Goal: Task Accomplishment & Management: Use online tool/utility

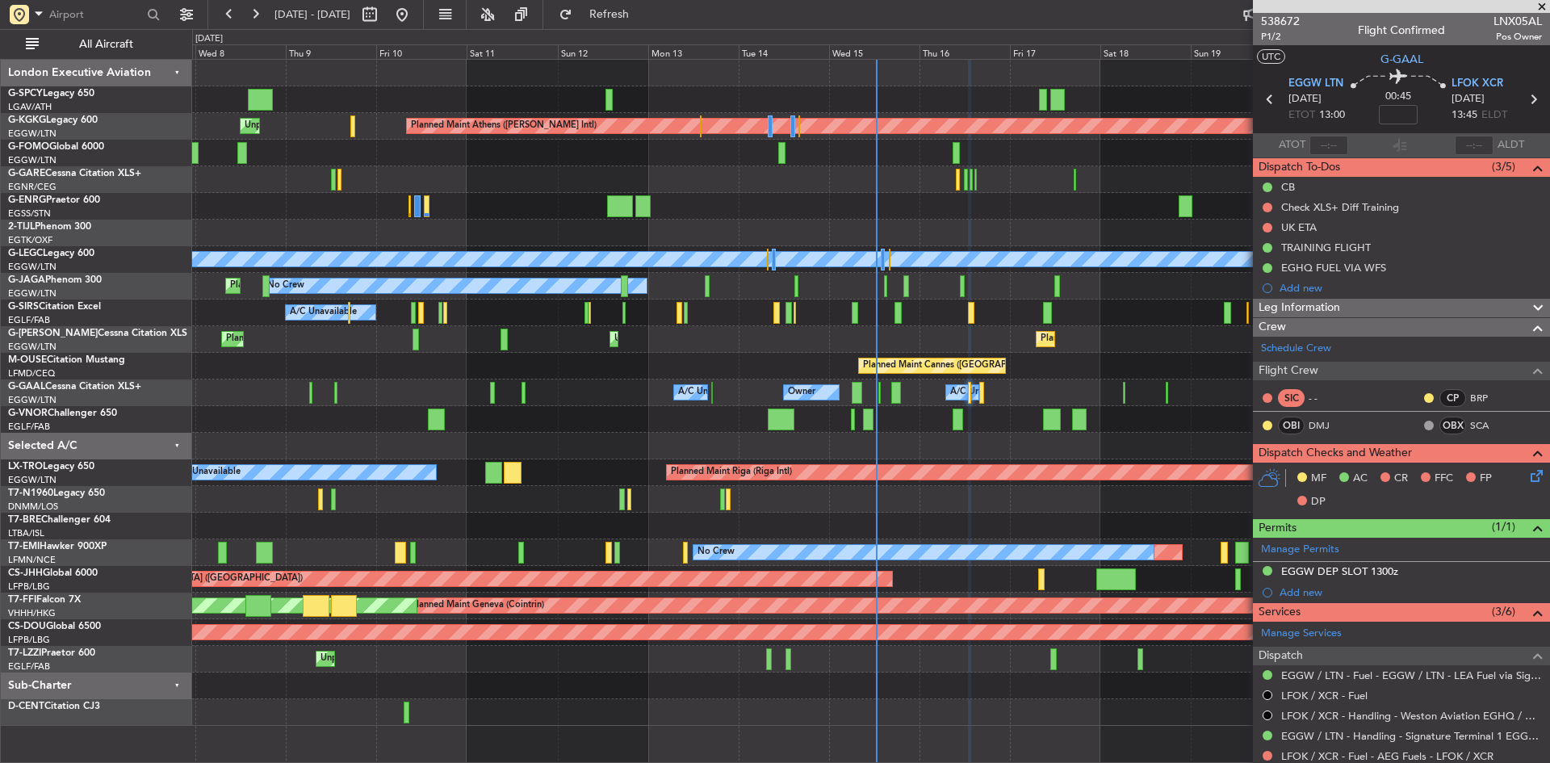
scroll to position [188, 0]
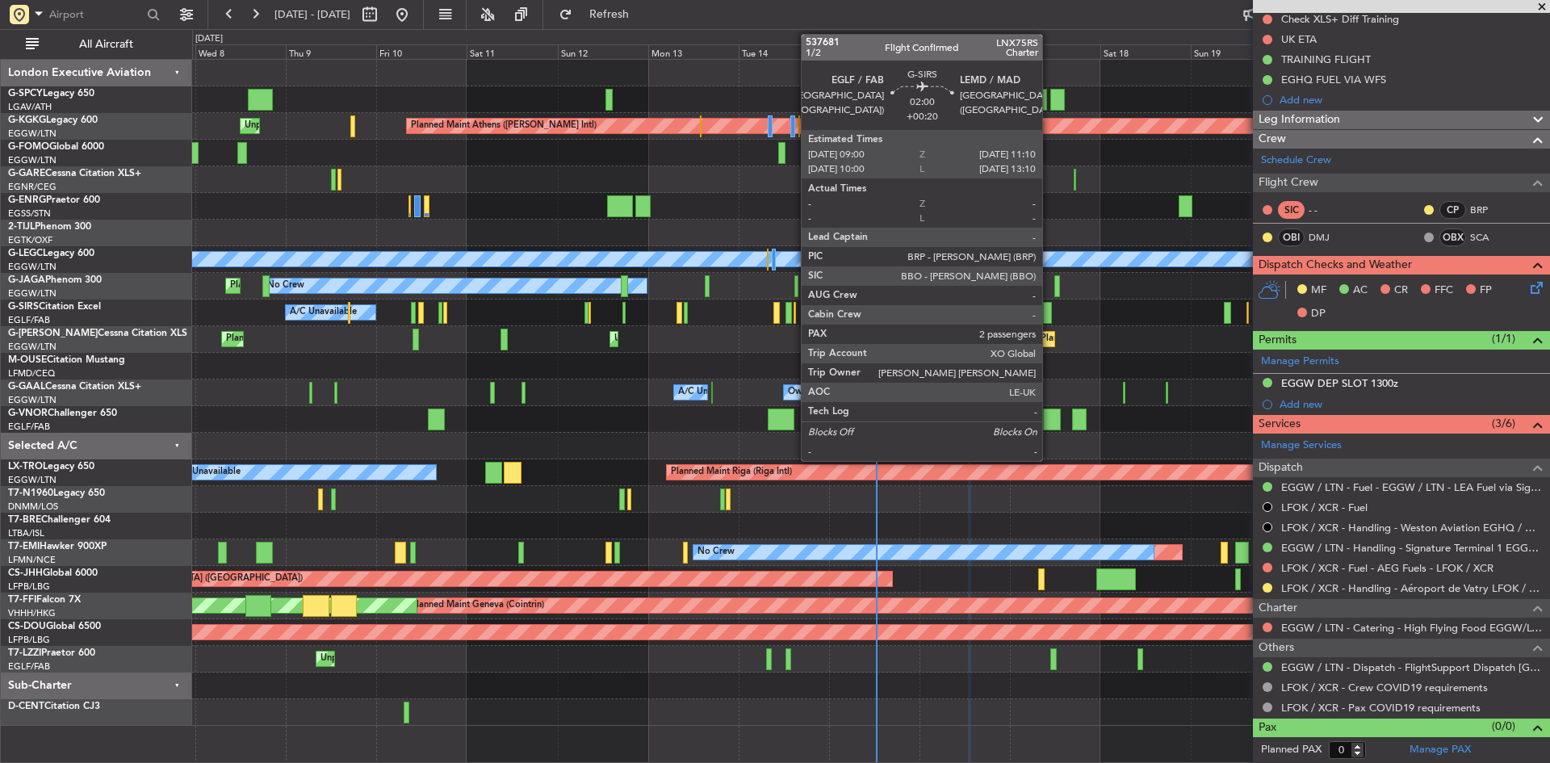
click at [1049, 314] on div at bounding box center [1047, 313] width 9 height 22
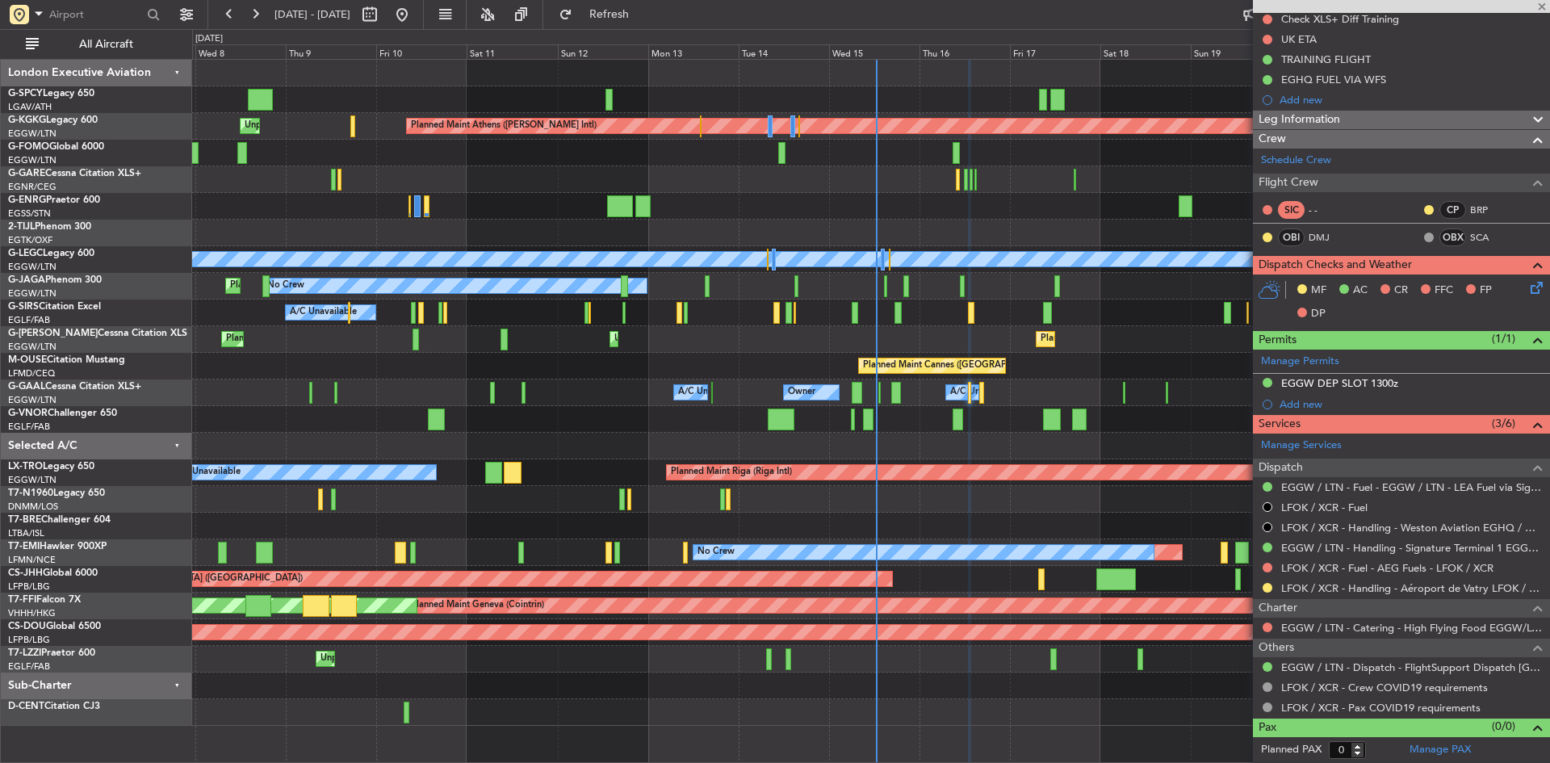
type input "+00:20"
type input "2"
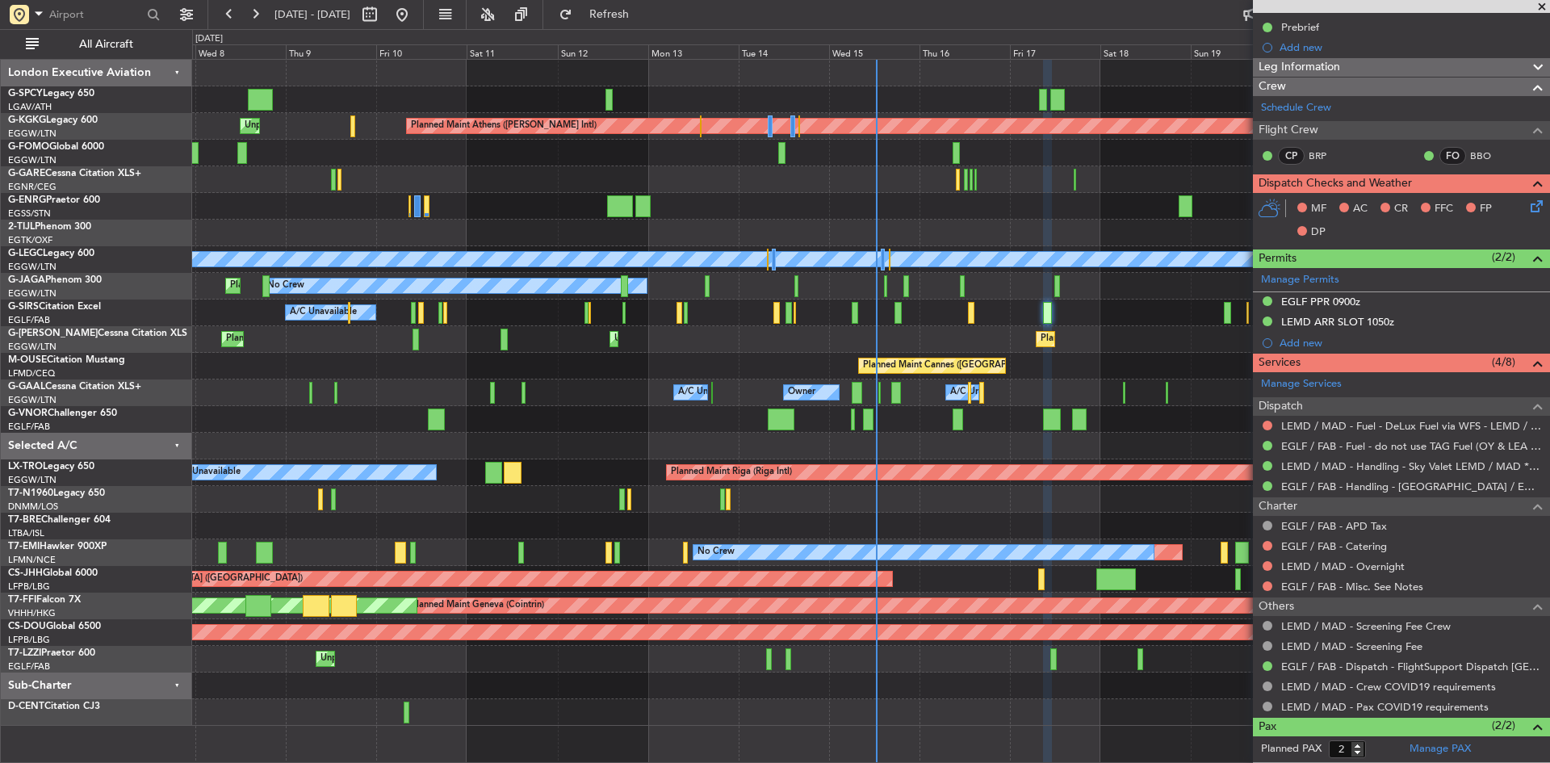
scroll to position [272, 0]
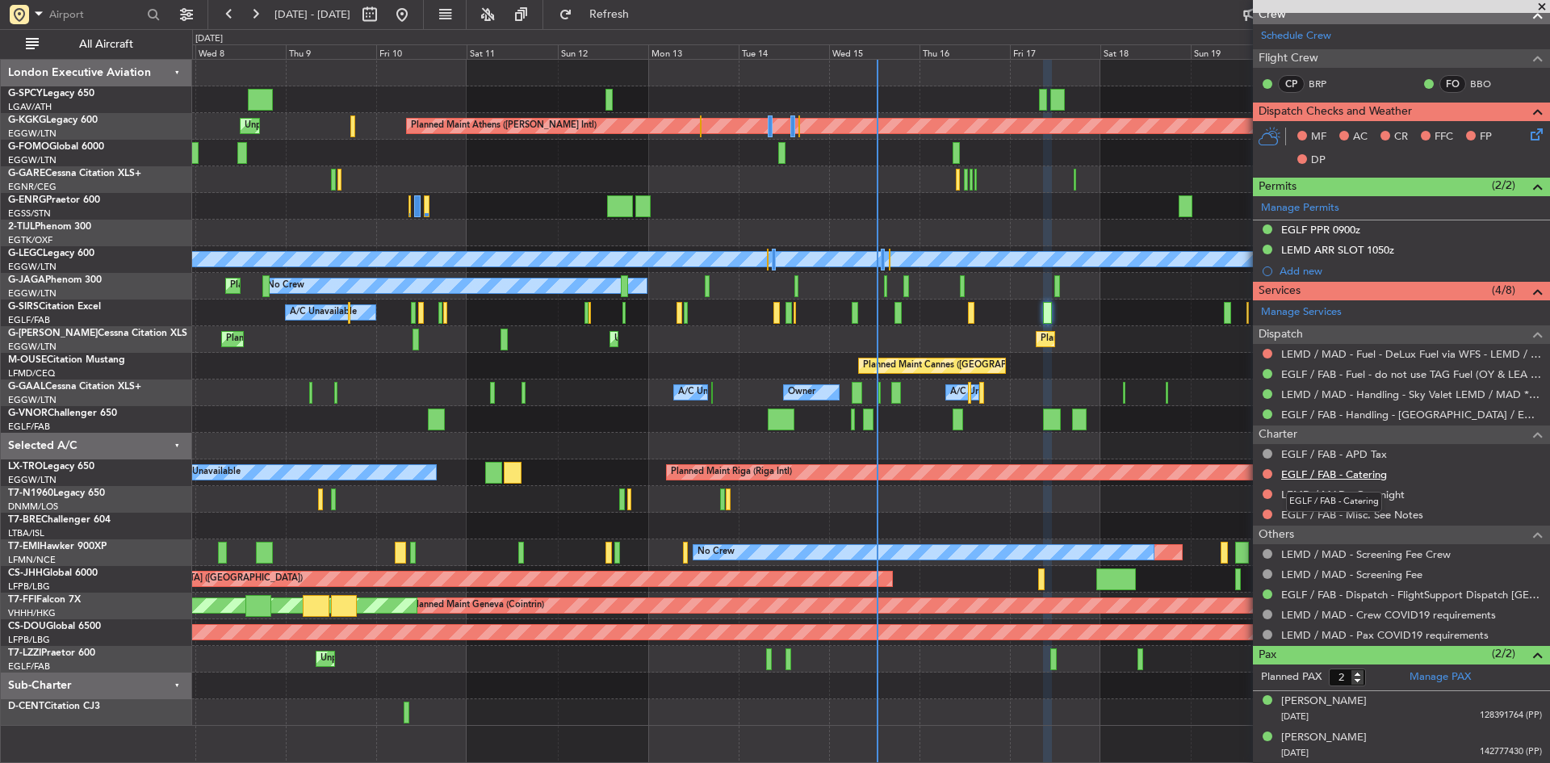
drag, startPoint x: 1332, startPoint y: 468, endPoint x: 1318, endPoint y: 467, distance: 13.8
click at [1318, 467] on link "EGLF / FAB - Catering" at bounding box center [1334, 474] width 106 height 14
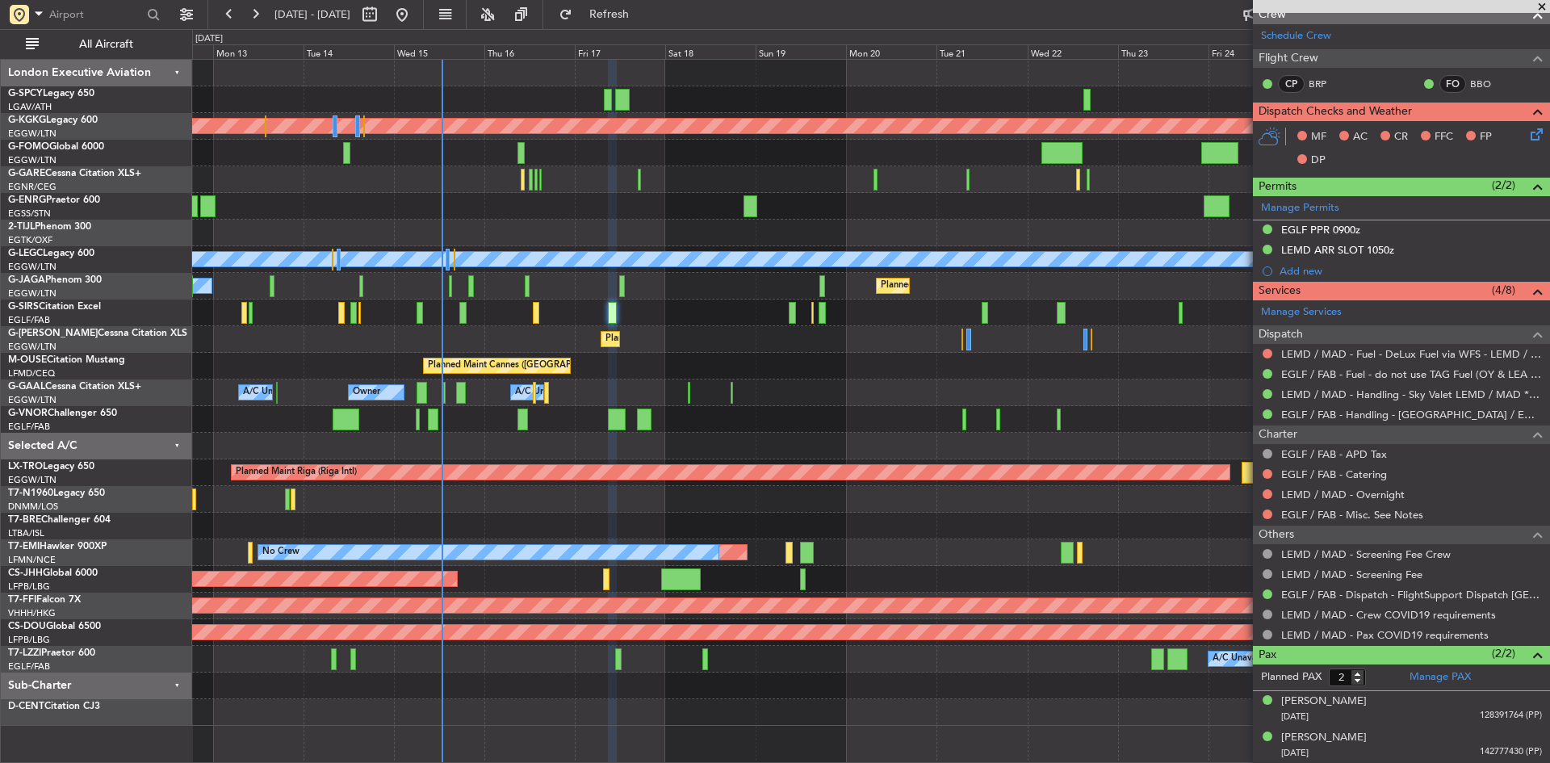
click at [472, 203] on div "Planned Maint Athens ([PERSON_NAME] Intl) Planned Maint [GEOGRAPHIC_DATA] ([GEO…" at bounding box center [870, 393] width 1357 height 666
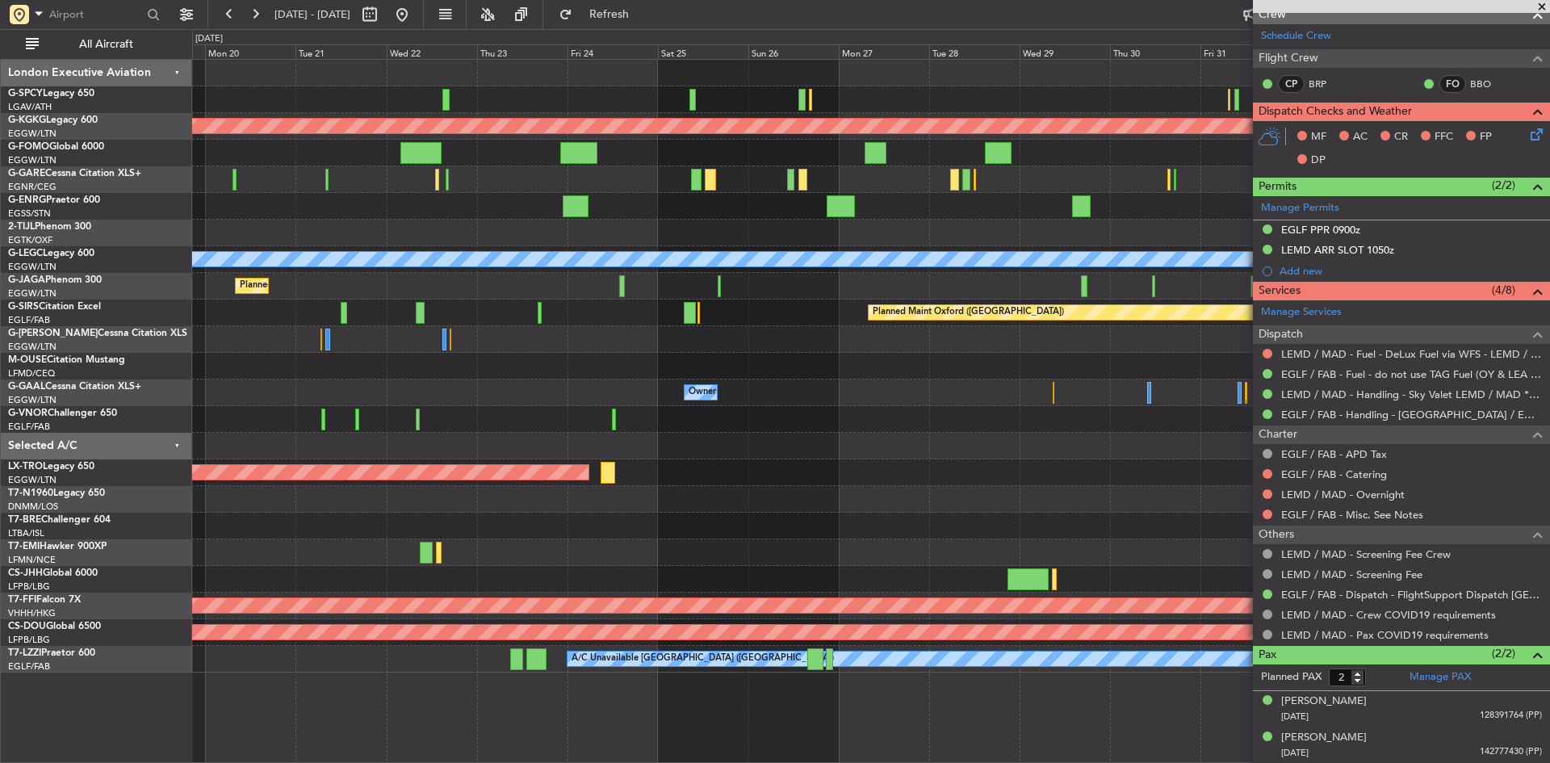
click at [221, 291] on div "Planned Maint Athens ([PERSON_NAME] Intl) Planned Maint [GEOGRAPHIC_DATA] ([GEO…" at bounding box center [870, 366] width 1357 height 613
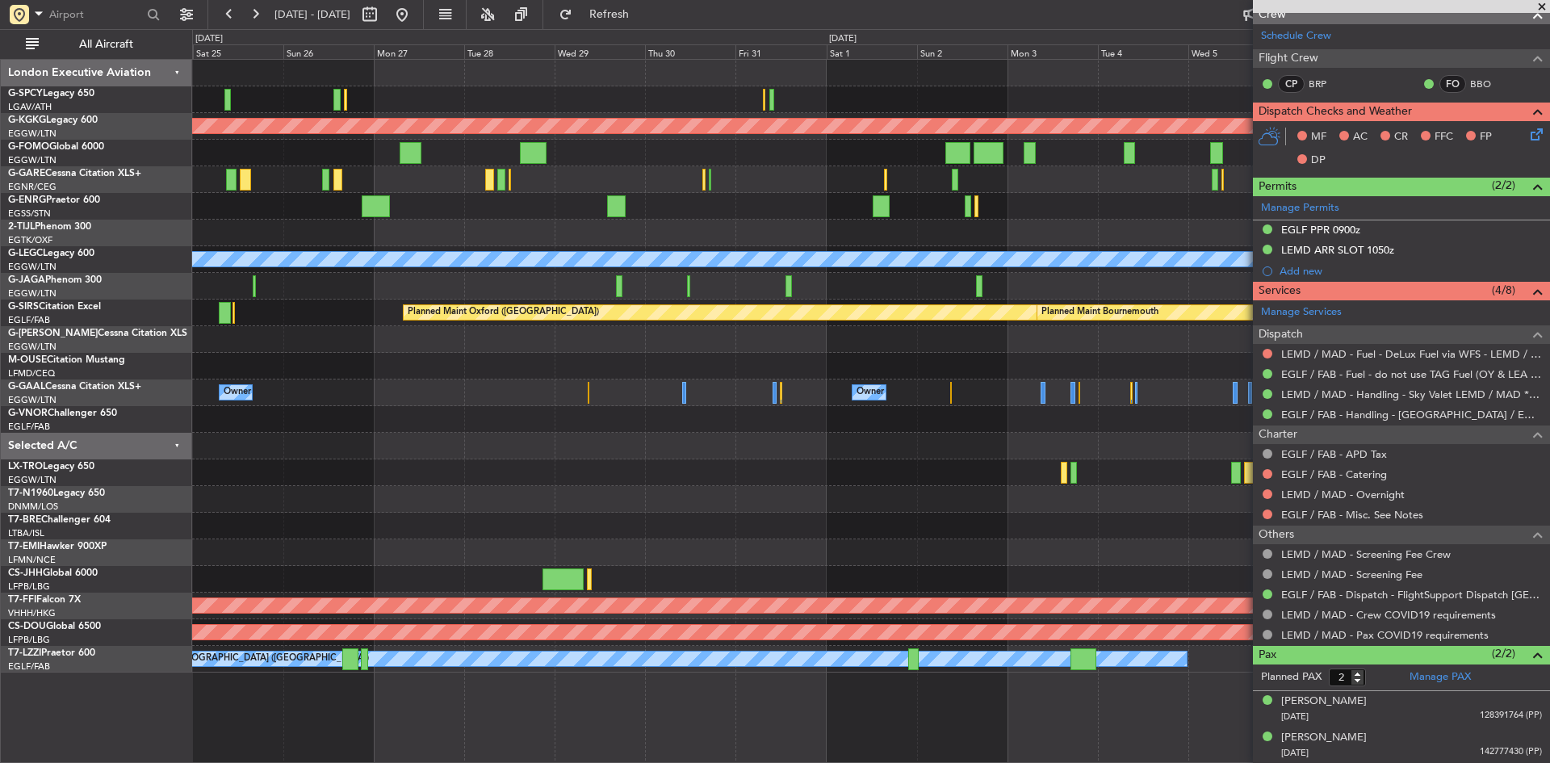
click at [457, 287] on div "Planned Maint Athens ([PERSON_NAME] Intl) Planned Maint [GEOGRAPHIC_DATA] ([GEO…" at bounding box center [870, 366] width 1357 height 613
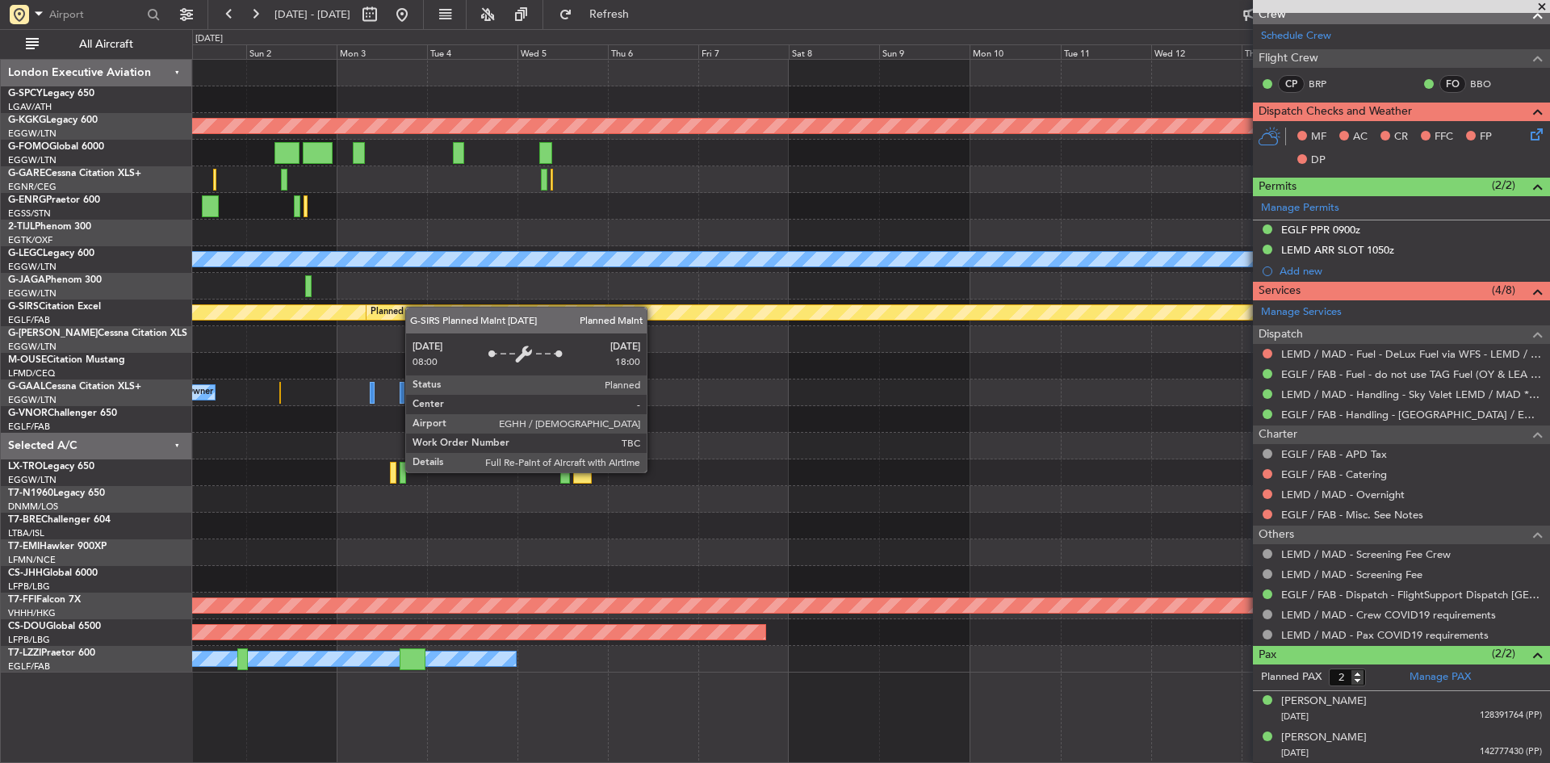
click at [396, 312] on div "Planned Maint Athens ([PERSON_NAME] Intl) A/C Unavailable [GEOGRAPHIC_DATA] ([G…" at bounding box center [870, 366] width 1357 height 613
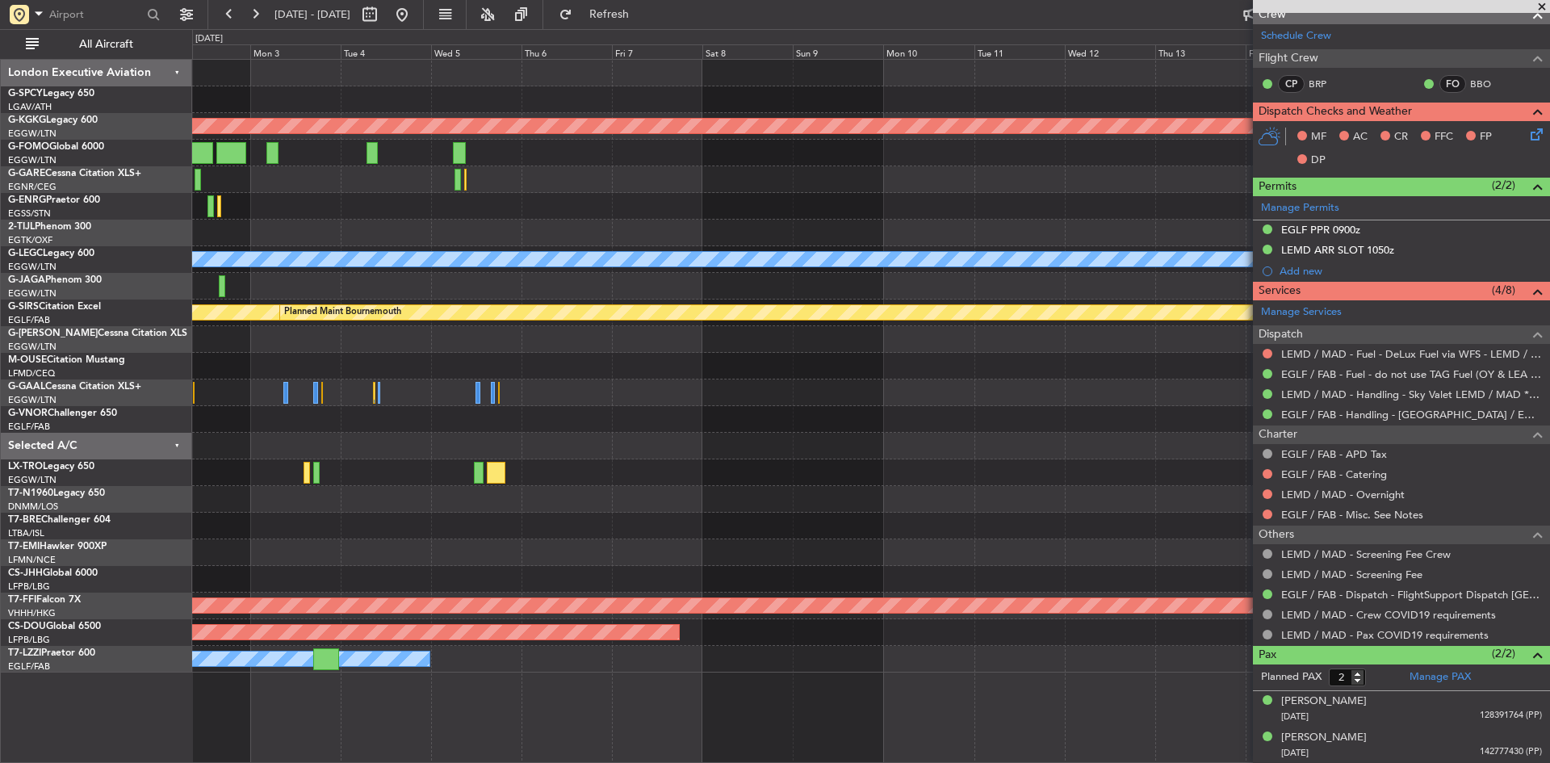
click at [400, 277] on div "Planned Maint Athens ([PERSON_NAME] Intl) A/C Unavailable [GEOGRAPHIC_DATA] ([G…" at bounding box center [870, 366] width 1357 height 613
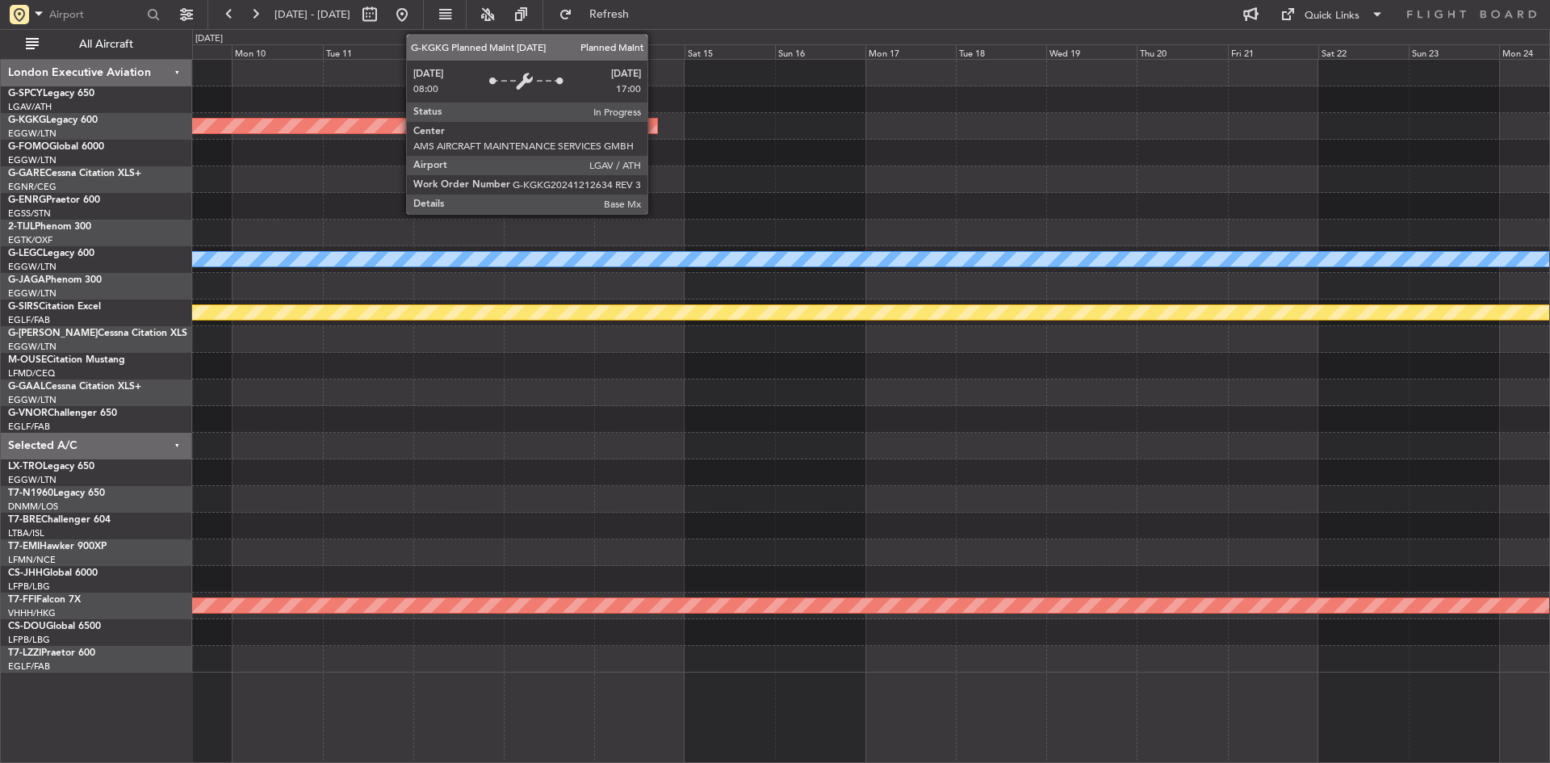
scroll to position [0, 0]
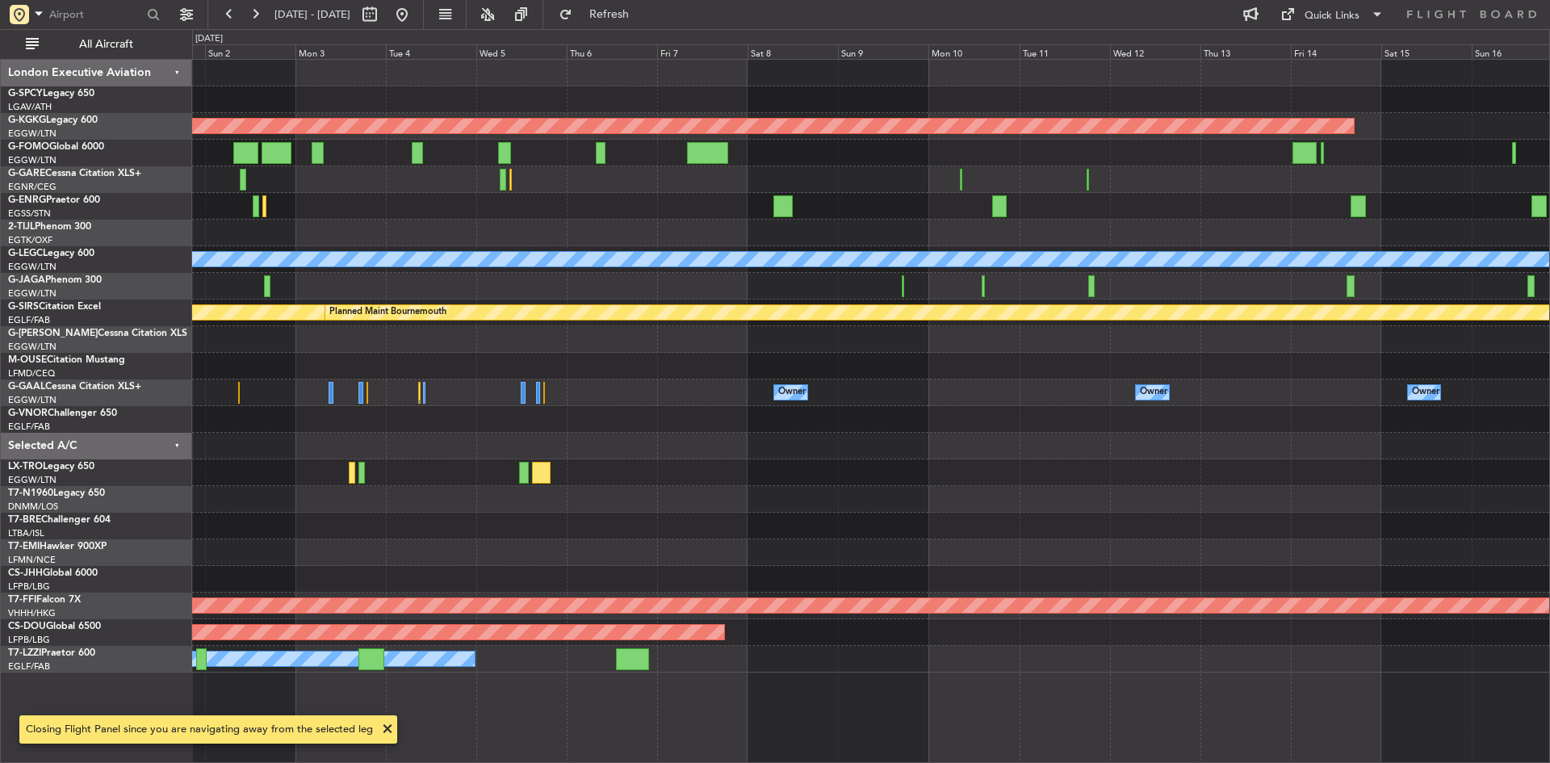
click at [1360, 182] on div at bounding box center [870, 179] width 1357 height 27
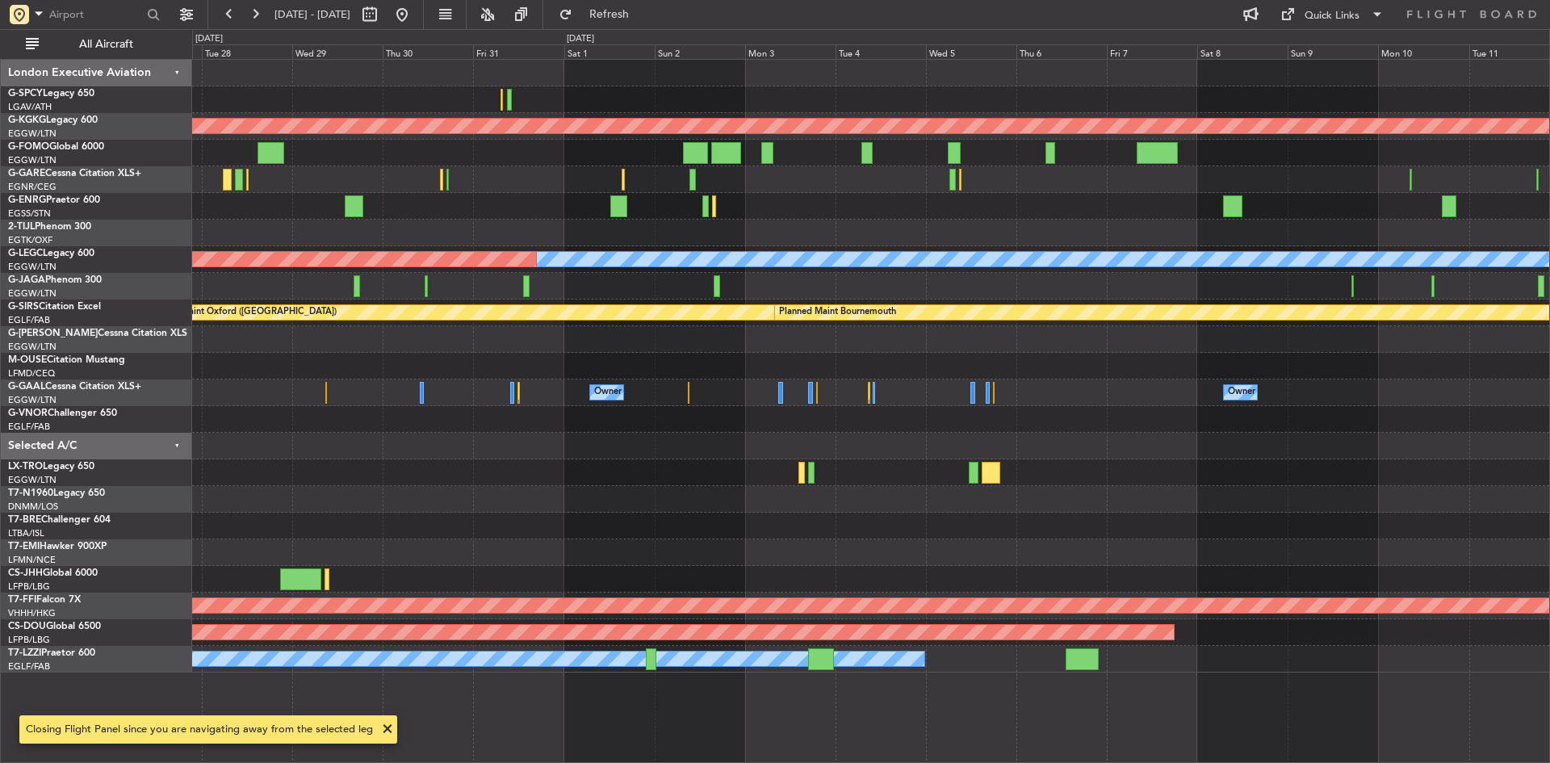
click at [1156, 156] on div at bounding box center [870, 153] width 1357 height 27
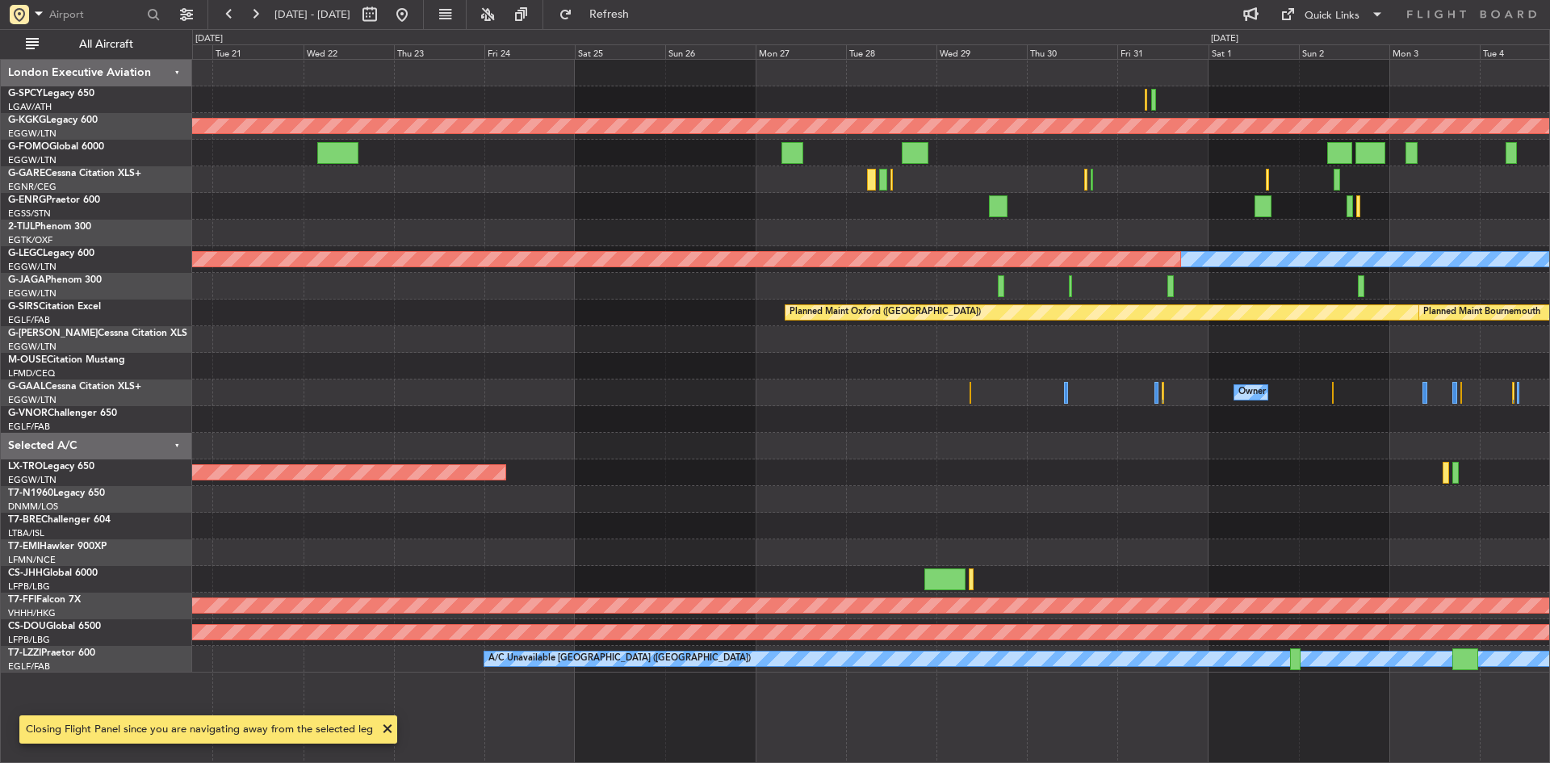
click at [1053, 157] on div at bounding box center [870, 153] width 1357 height 27
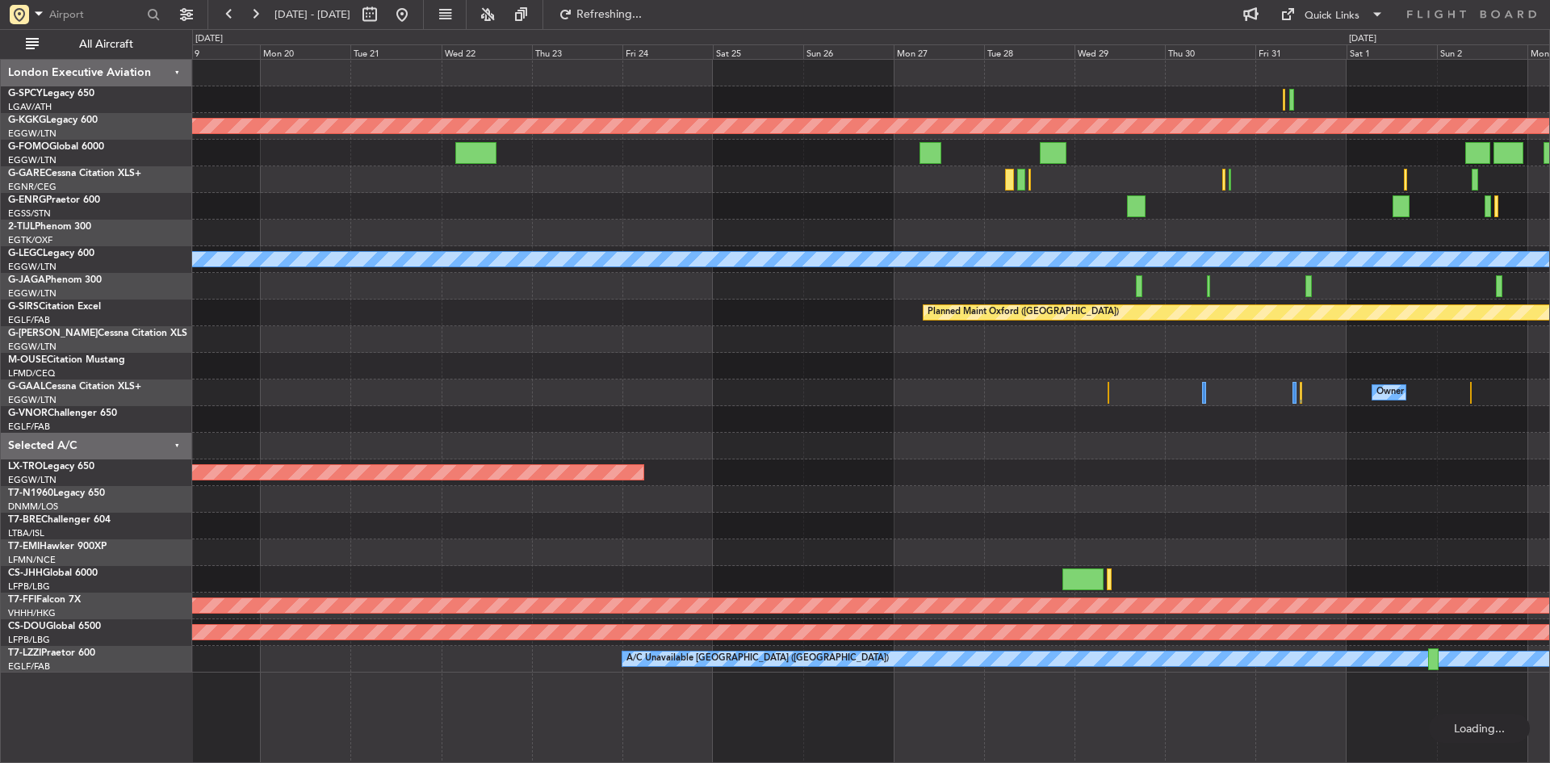
click at [1123, 283] on div "Planned Maint Athens ([PERSON_NAME] Intl) Planned Maint [GEOGRAPHIC_DATA] ([GEO…" at bounding box center [870, 366] width 1357 height 613
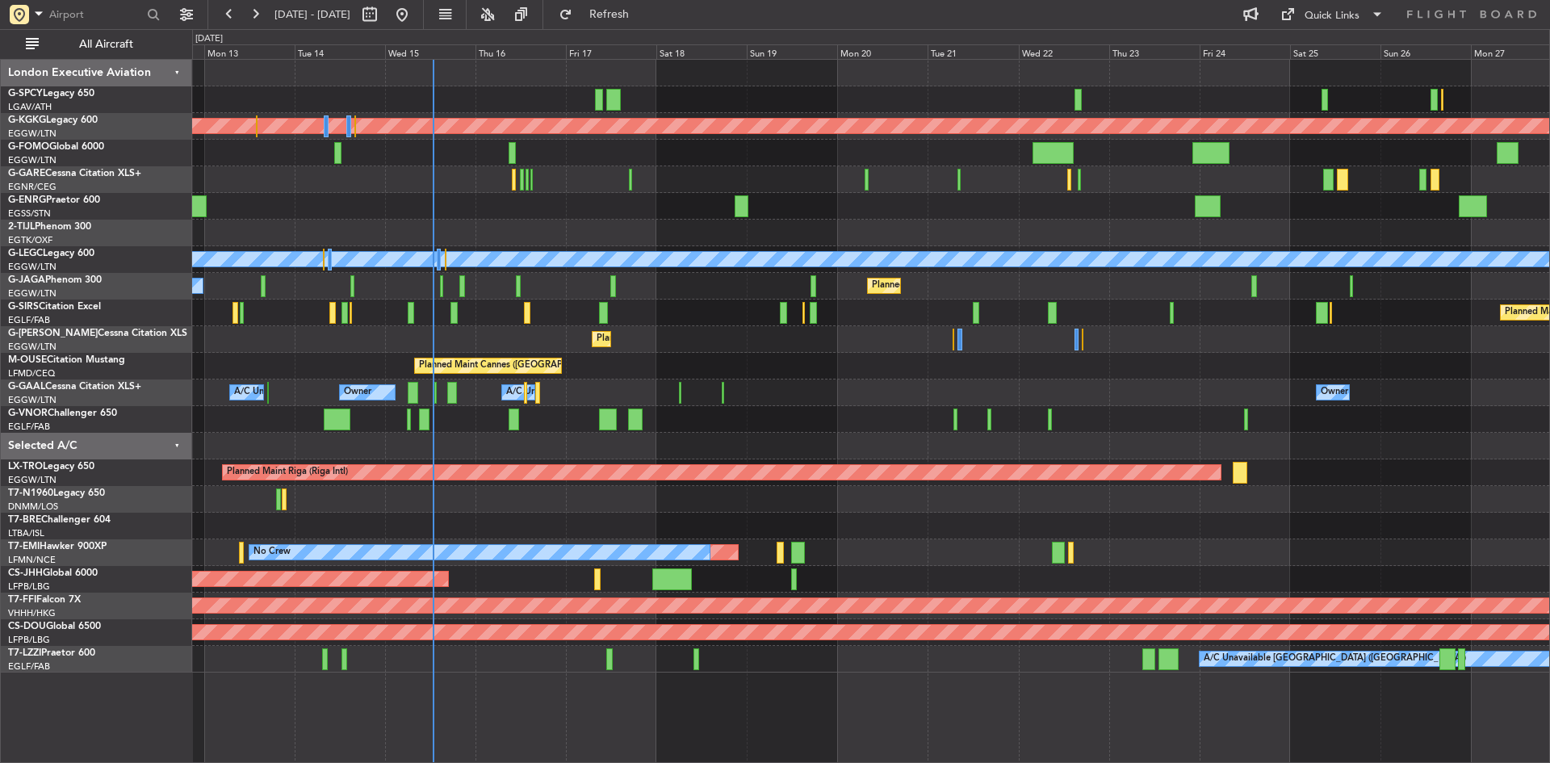
click at [665, 143] on div "Planned Maint Athens ([PERSON_NAME] Intl) Planned Maint [GEOGRAPHIC_DATA] ([GEO…" at bounding box center [870, 366] width 1357 height 613
